Goal: Book appointment/travel/reservation

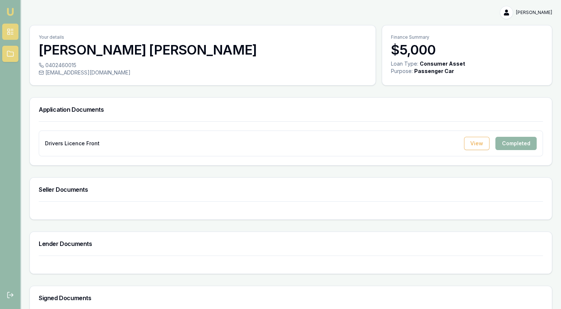
click at [12, 34] on icon at bounding box center [12, 34] width 2 height 0
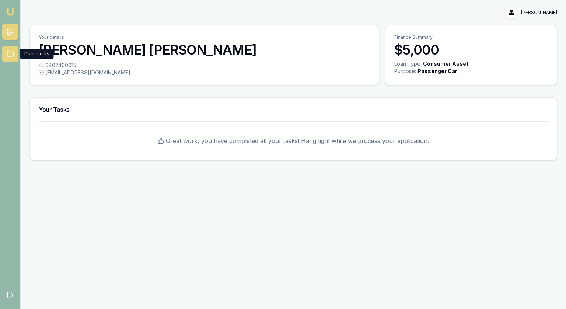
click at [3, 54] on link at bounding box center [10, 54] width 16 height 16
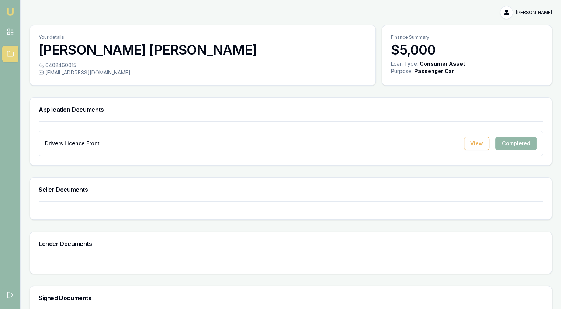
click at [11, 14] on img at bounding box center [10, 11] width 9 height 9
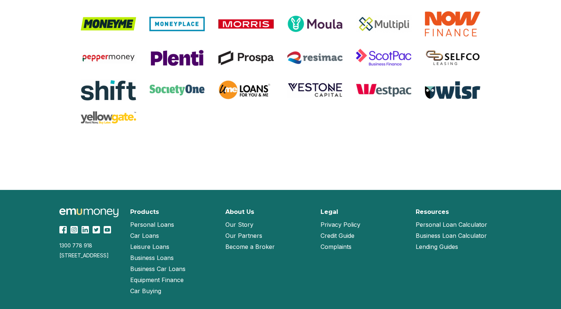
scroll to position [1582, 0]
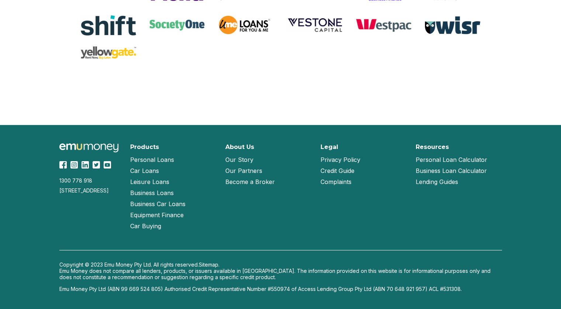
click at [250, 168] on link "Our Partners" at bounding box center [243, 170] width 37 height 11
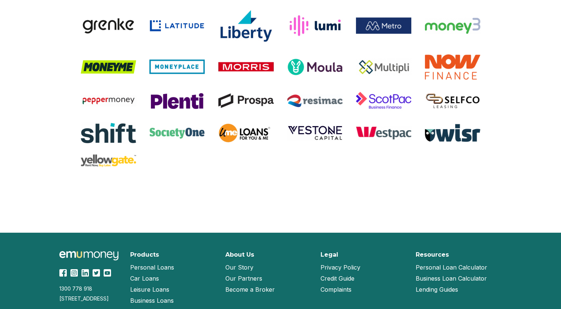
scroll to position [698, 0]
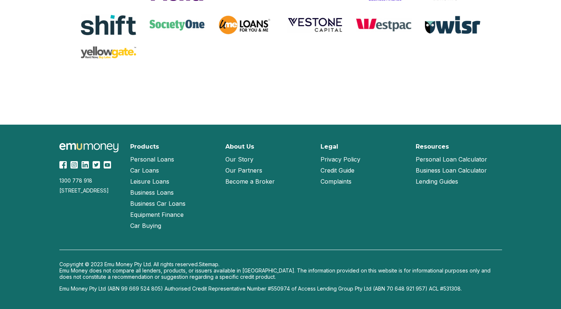
click at [236, 158] on link "Our Story" at bounding box center [239, 159] width 28 height 11
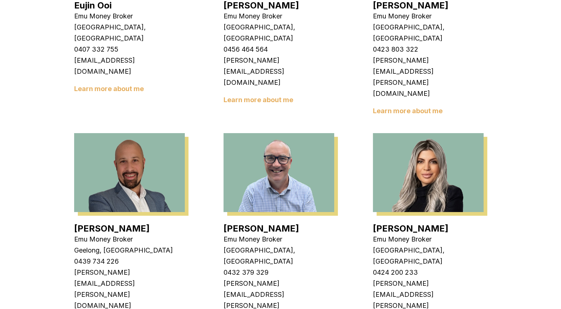
scroll to position [369, 0]
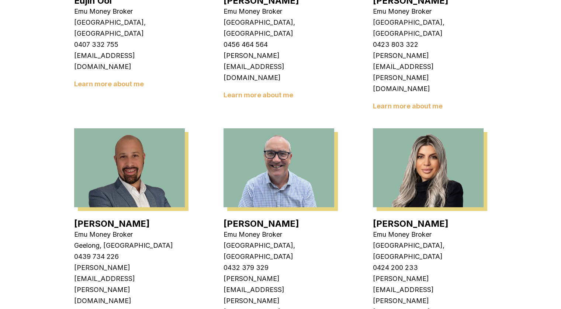
click at [401, 218] on link "Evette Abdo" at bounding box center [411, 223] width 76 height 11
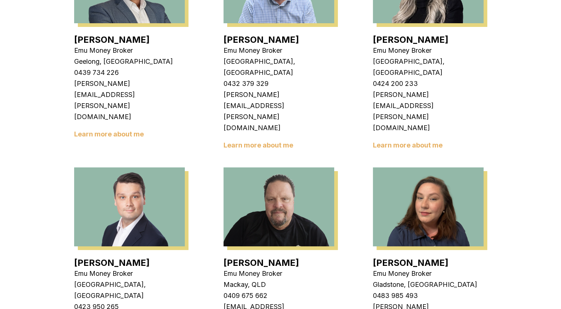
scroll to position [553, 0]
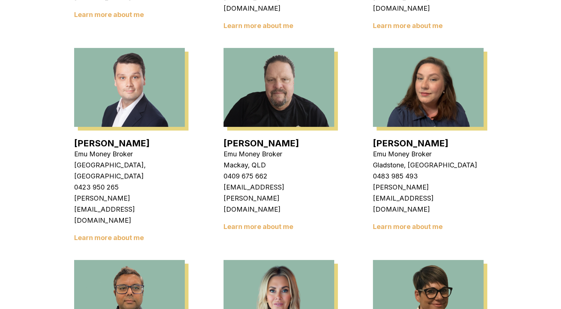
scroll to position [700, 0]
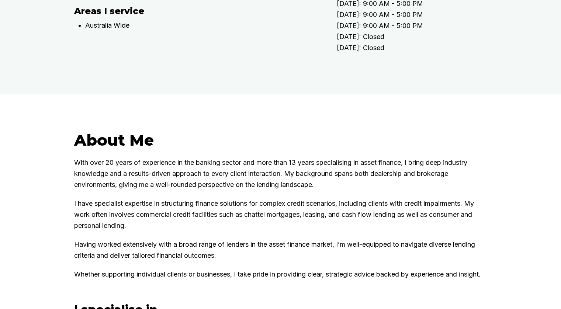
scroll to position [332, 0]
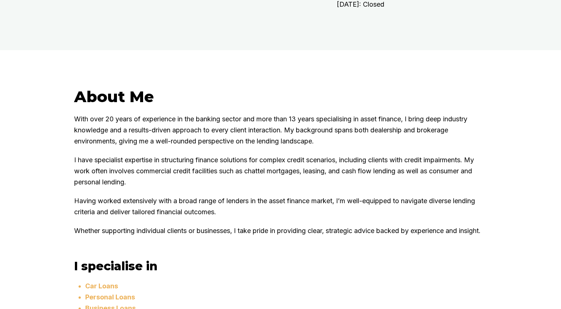
click at [209, 106] on h2 "About Me" at bounding box center [280, 96] width 413 height 19
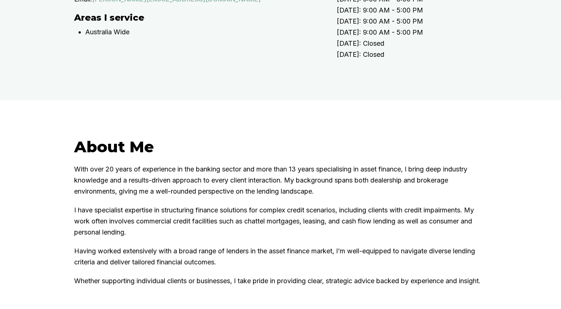
scroll to position [111, 0]
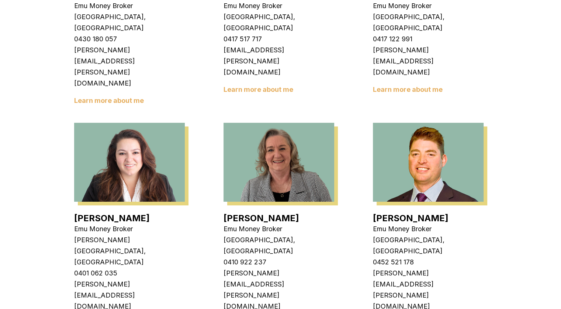
scroll to position [885, 0]
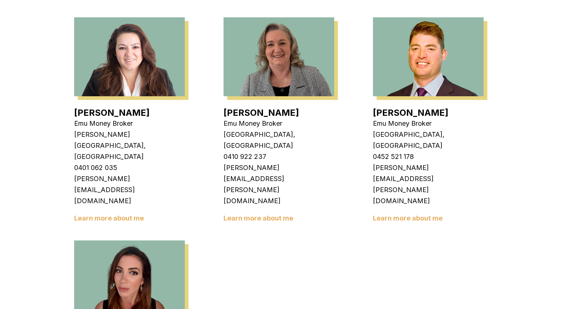
scroll to position [1106, 0]
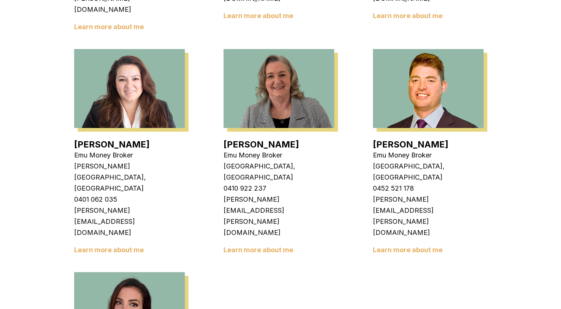
click at [122, 272] on img at bounding box center [129, 311] width 111 height 79
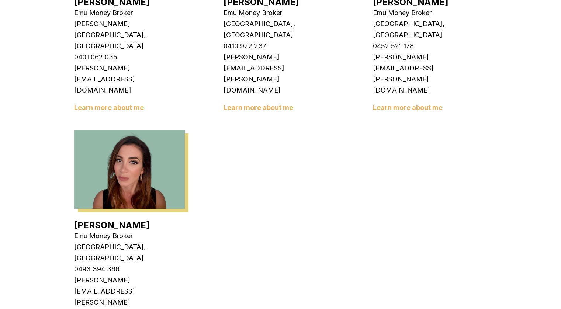
scroll to position [1253, 0]
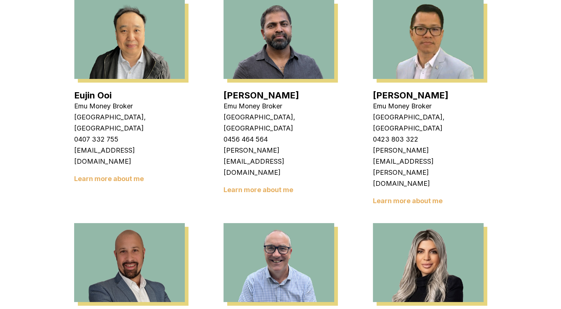
scroll to position [221, 0]
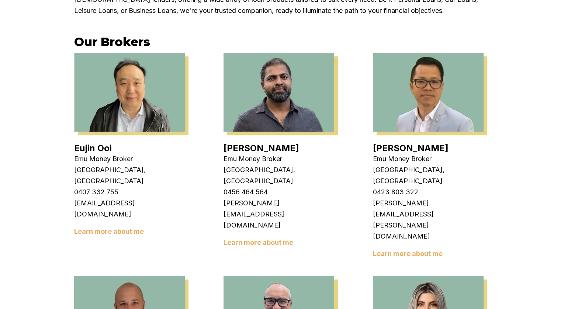
click at [408, 250] on link "Learn more about me" at bounding box center [408, 254] width 70 height 8
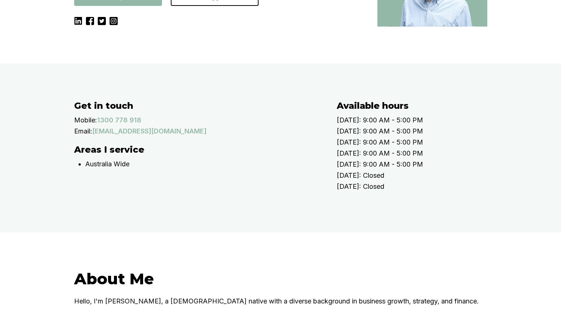
scroll to position [369, 0]
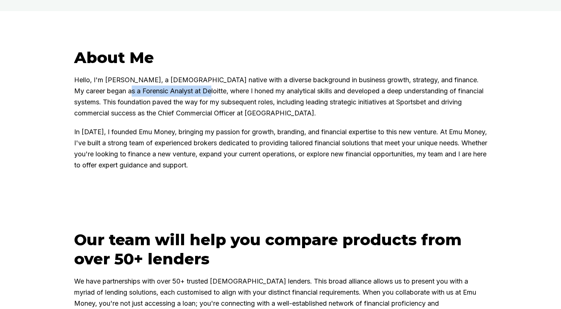
drag, startPoint x: 113, startPoint y: 135, endPoint x: 194, endPoint y: 135, distance: 80.4
click at [194, 119] on p "Hello, I'm Matt Leeburn, a Melbourne native with a diverse background in busine…" at bounding box center [280, 96] width 413 height 44
click at [252, 171] on p "In 2023, I founded Emu Money, bringing my passion for growth, branding, and fin…" at bounding box center [280, 148] width 413 height 44
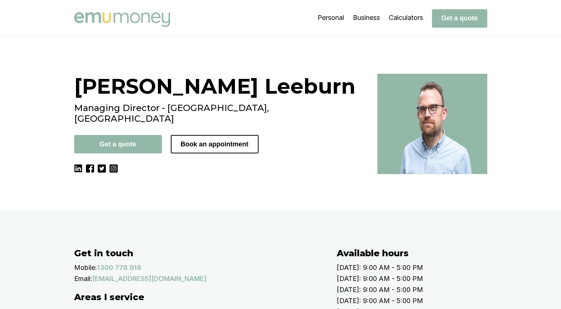
scroll to position [0, 0]
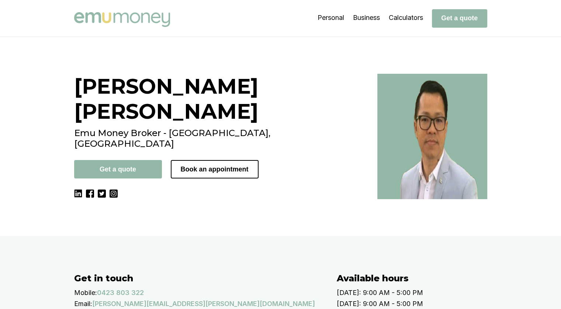
click at [133, 21] on img at bounding box center [122, 19] width 96 height 15
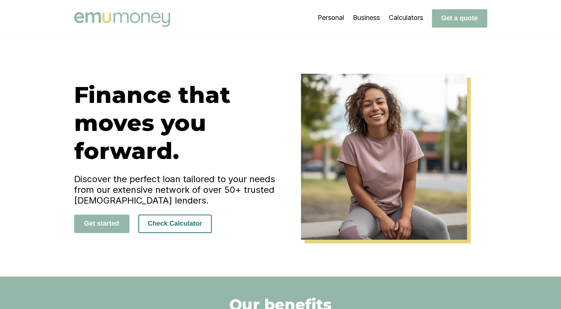
click at [171, 219] on button "Check Calculator" at bounding box center [174, 224] width 73 height 18
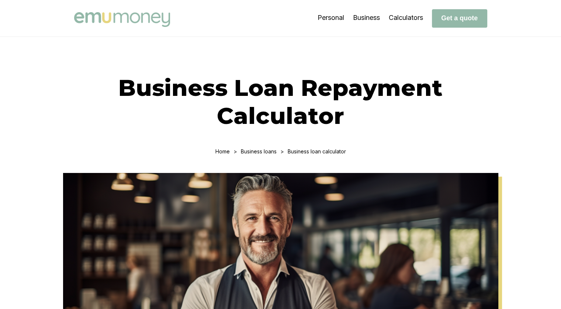
click at [121, 10] on link at bounding box center [124, 18] width 100 height 20
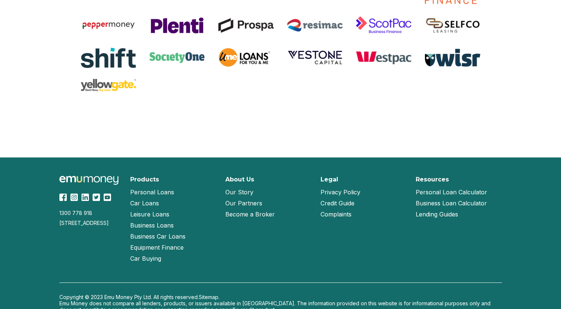
scroll to position [1582, 0]
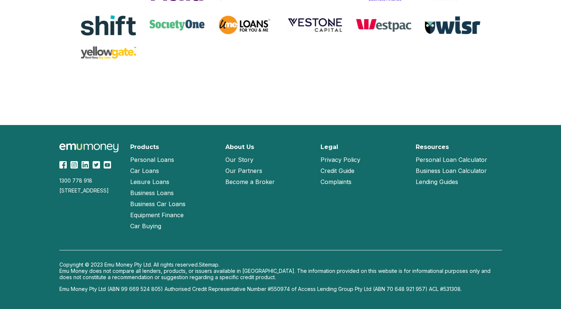
click at [238, 156] on link "Our Story" at bounding box center [239, 159] width 28 height 11
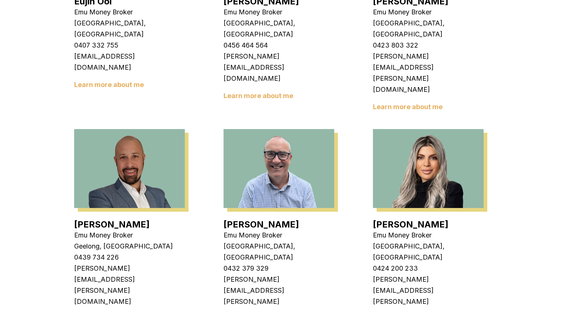
scroll to position [369, 0]
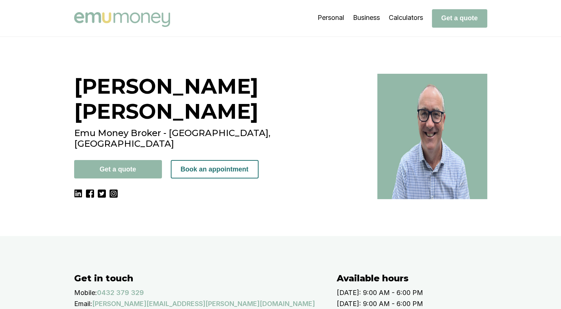
click at [220, 160] on button "Book an appointment" at bounding box center [215, 169] width 88 height 18
